Goal: Task Accomplishment & Management: Manage account settings

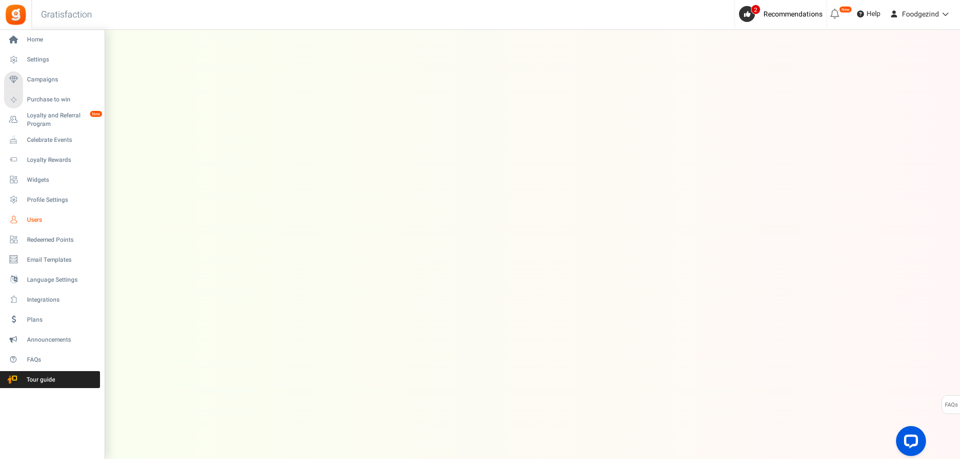
click at [19, 223] on icon at bounding box center [13, 219] width 17 height 17
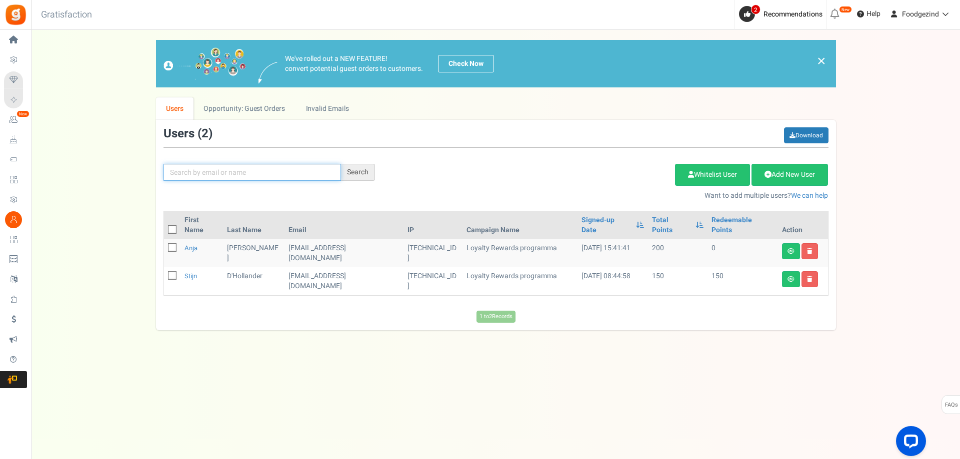
click at [244, 171] on input "text" at bounding box center [251, 172] width 177 height 17
click at [470, 161] on div "Add Etsy Order Delete Selected Users Import Users Spam Protection Subtract Poin…" at bounding box center [608, 179] width 453 height 43
click at [230, 174] on input "text" at bounding box center [251, 172] width 177 height 17
paste input "[EMAIL_ADDRESS][DOMAIN_NAME]"
type input "[EMAIL_ADDRESS][DOMAIN_NAME]"
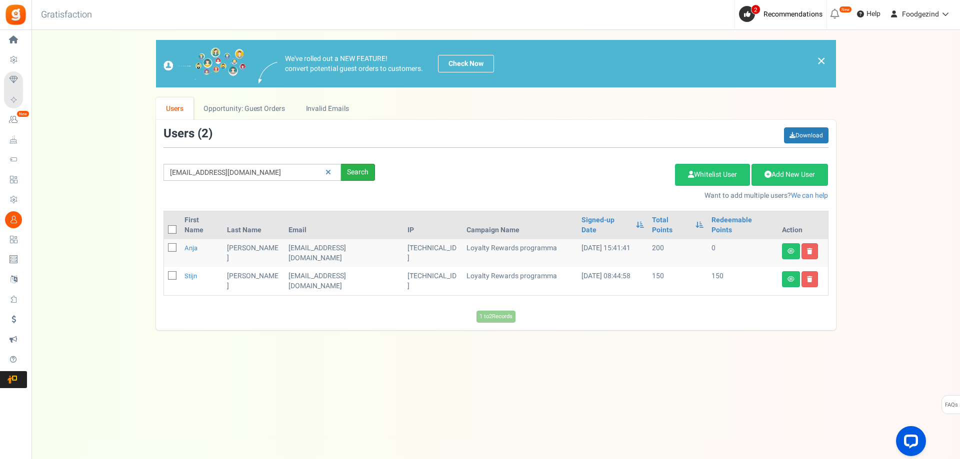
click at [368, 173] on div "Search" at bounding box center [358, 172] width 34 height 17
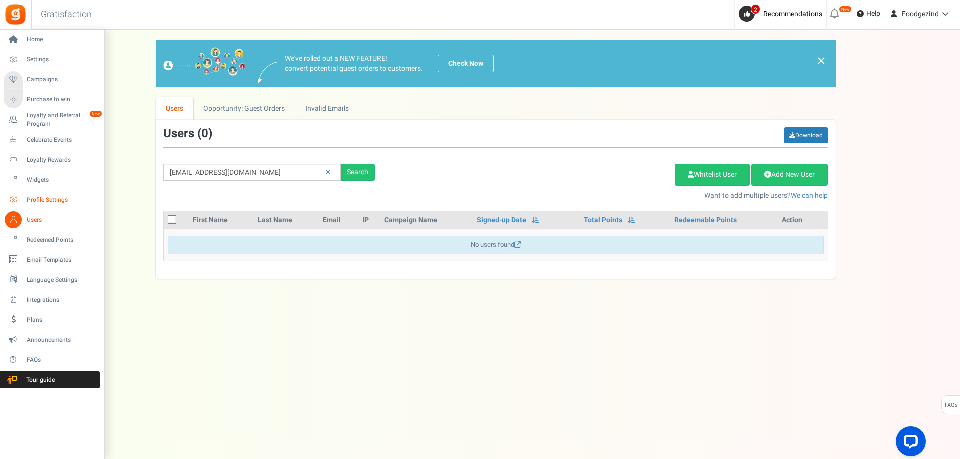
click at [19, 202] on icon at bounding box center [13, 199] width 17 height 17
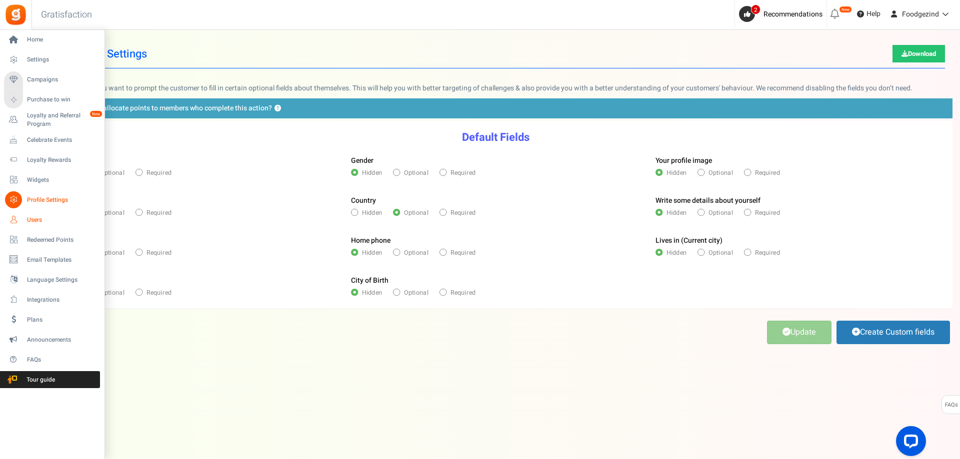
click at [32, 217] on span "Users" at bounding box center [62, 220] width 70 height 8
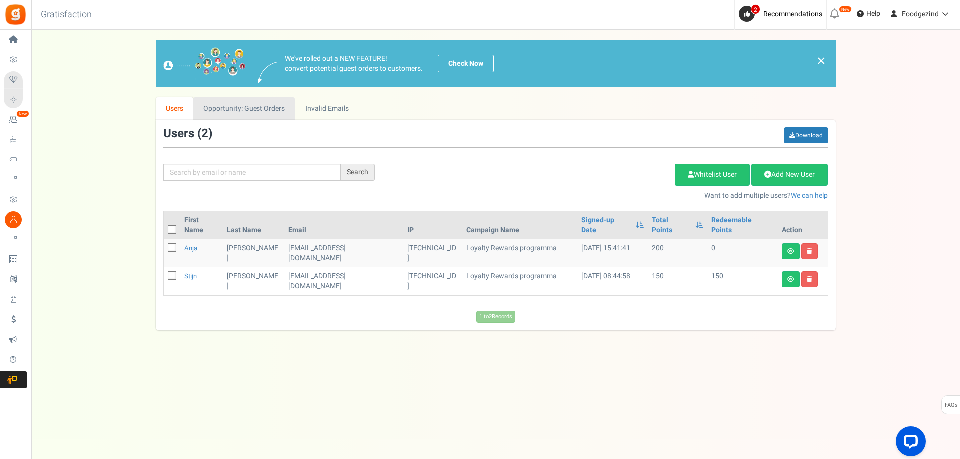
click at [240, 113] on link "Opportunity: Guest Orders" at bounding box center [243, 108] width 101 height 22
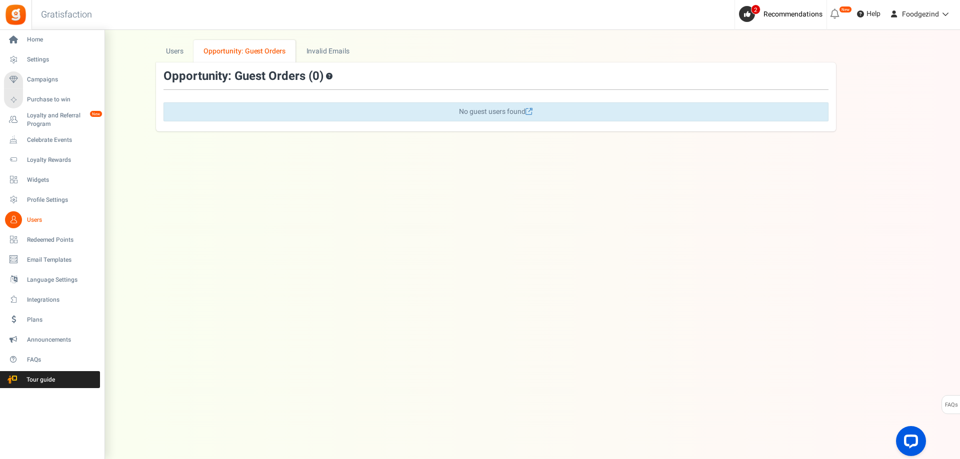
click at [19, 221] on icon at bounding box center [13, 219] width 17 height 17
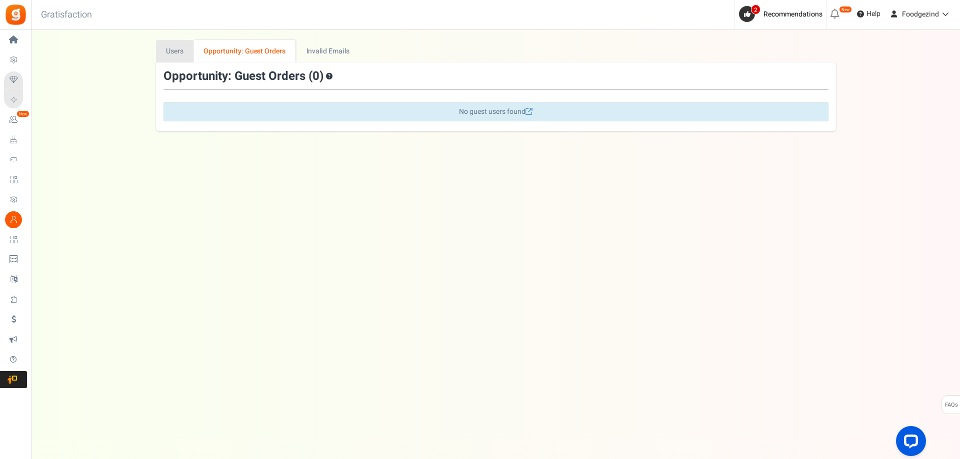
click at [181, 50] on link "Users" at bounding box center [175, 51] width 38 height 22
